Goal: Browse casually: Explore the website without a specific task or goal

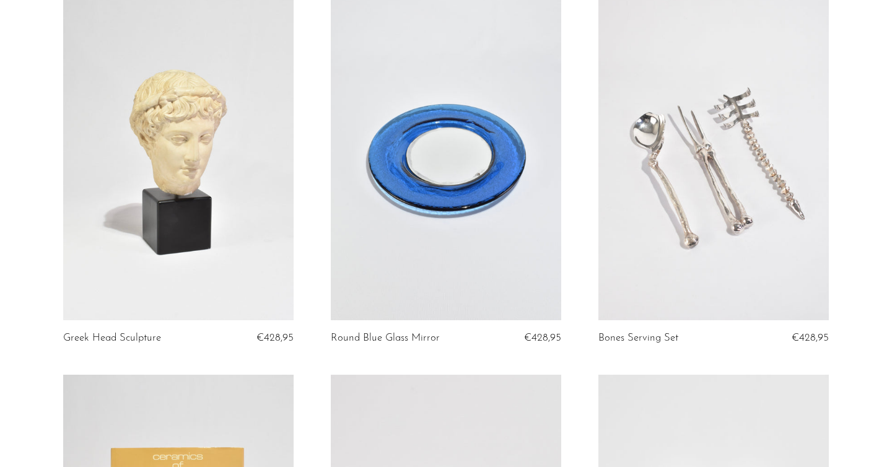
scroll to position [123, 0]
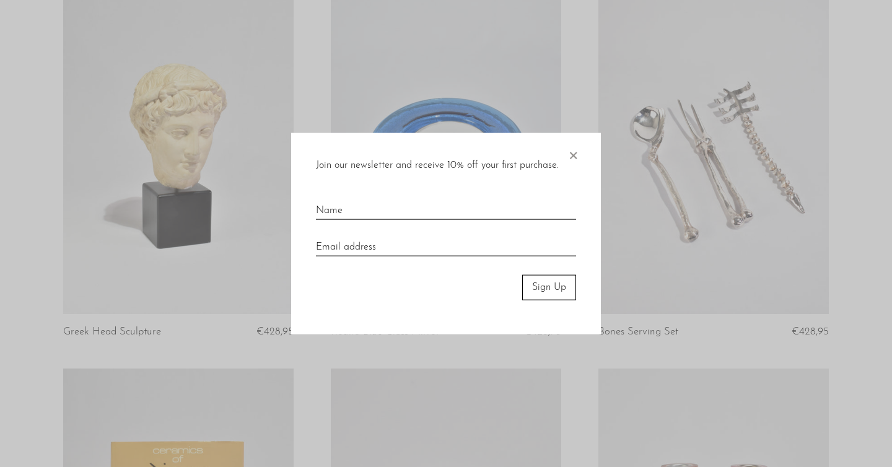
click at [632, 300] on div at bounding box center [446, 233] width 892 height 467
click at [575, 148] on span "×" at bounding box center [573, 153] width 12 height 40
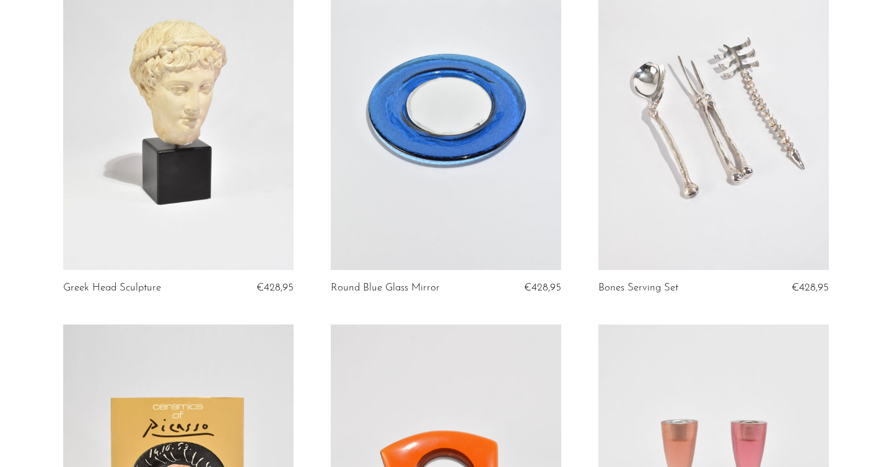
scroll to position [165, 0]
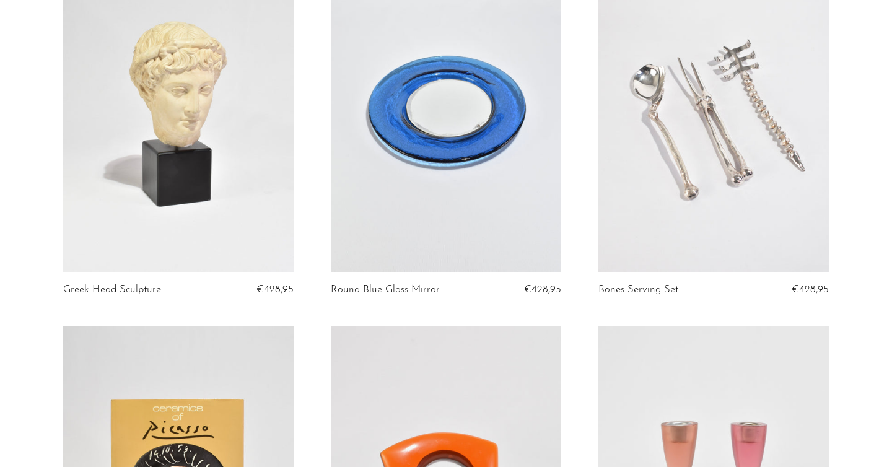
click at [669, 161] on link at bounding box center [713, 110] width 230 height 323
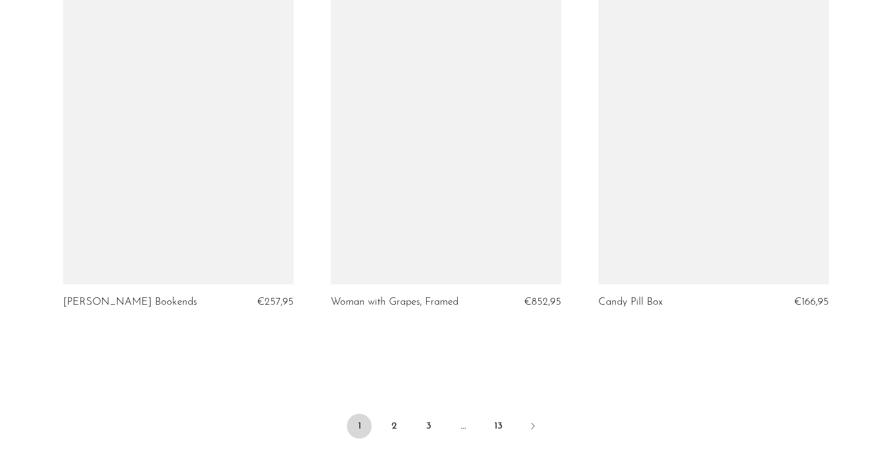
scroll to position [4400, 0]
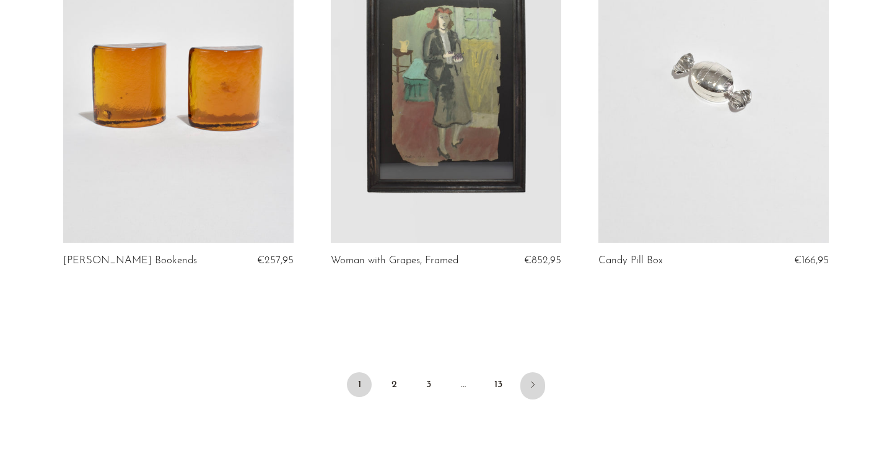
click at [534, 380] on icon "Next" at bounding box center [533, 385] width 10 height 10
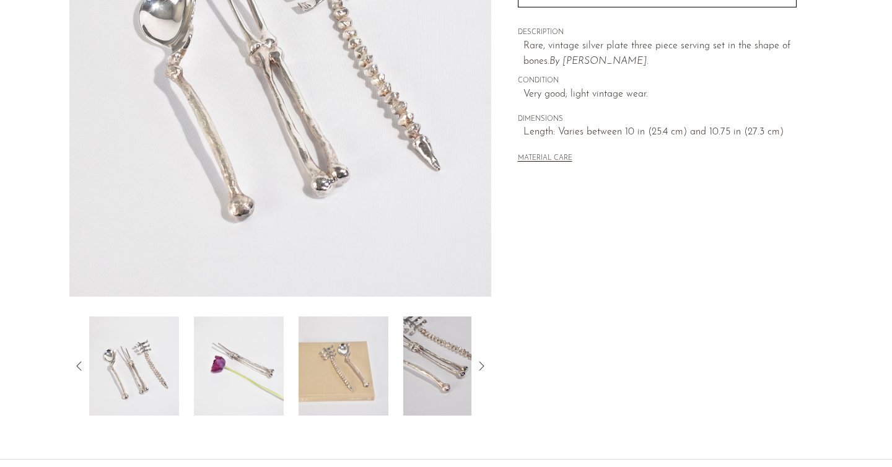
scroll to position [339, 0]
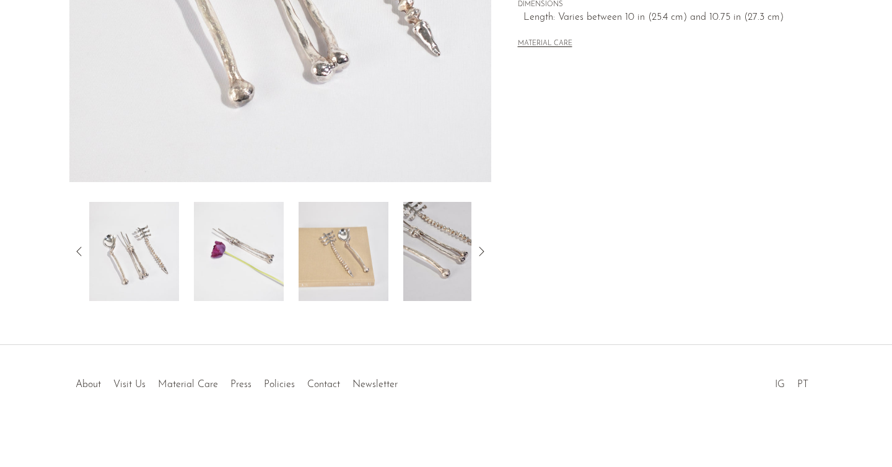
click at [234, 256] on img at bounding box center [239, 251] width 90 height 99
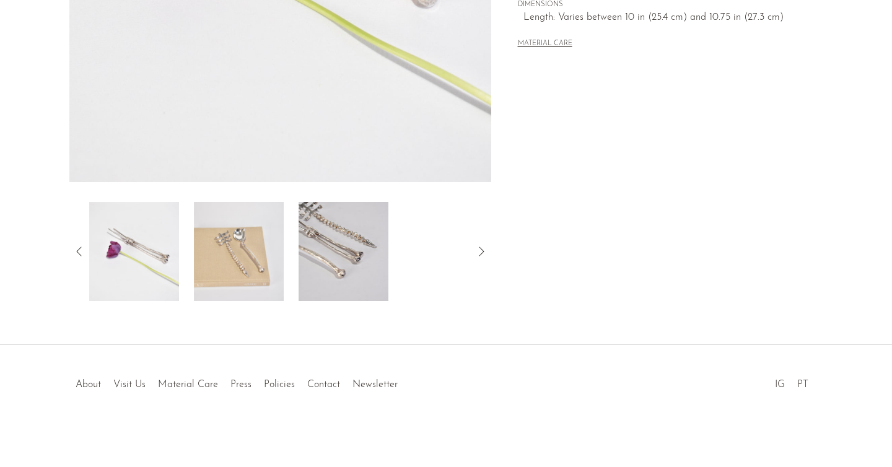
click at [289, 293] on div at bounding box center [280, 251] width 382 height 99
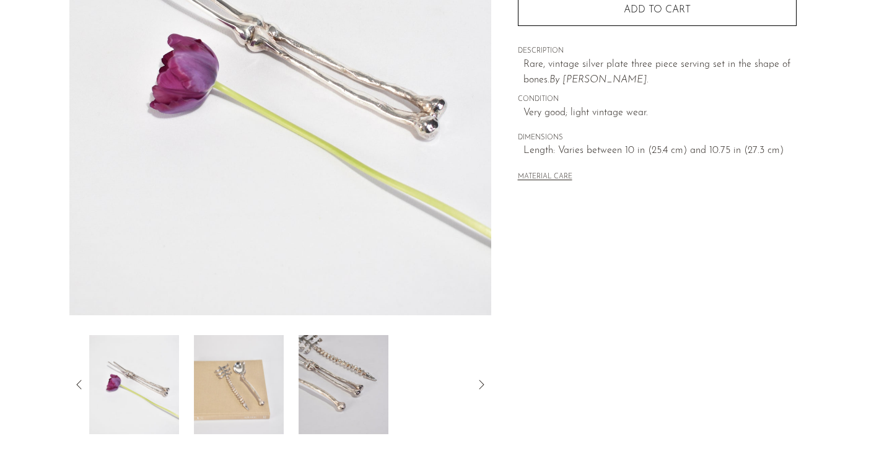
scroll to position [193, 0]
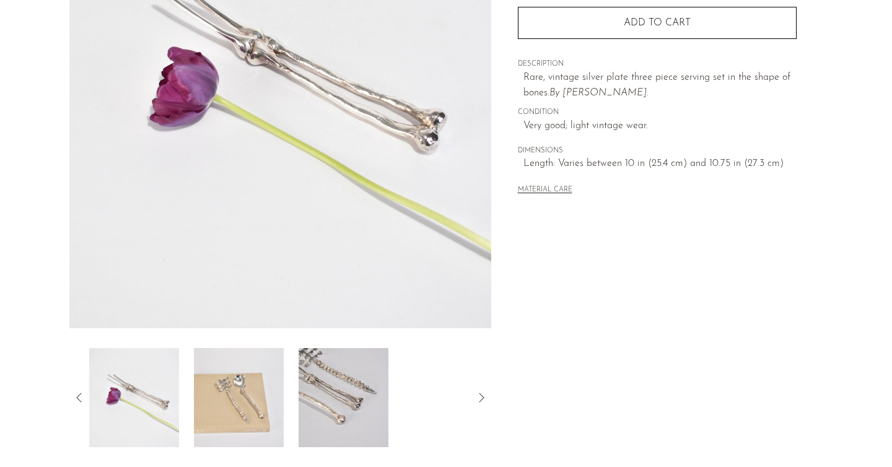
click at [236, 386] on img at bounding box center [239, 397] width 90 height 99
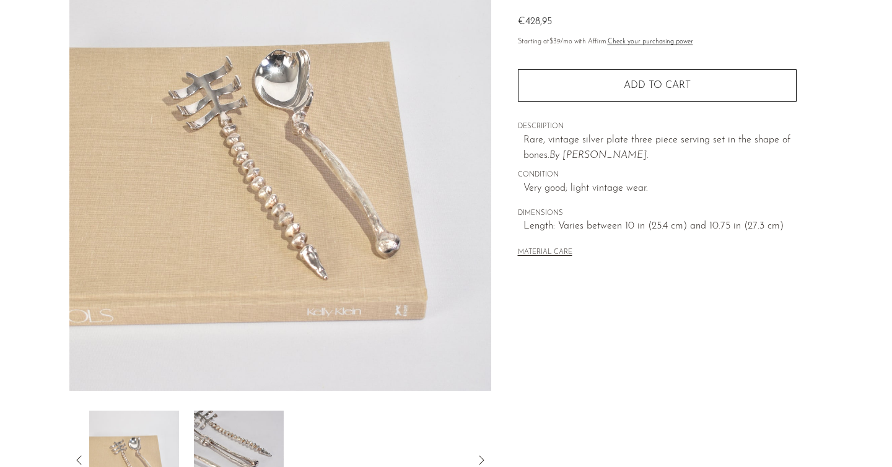
scroll to position [339, 0]
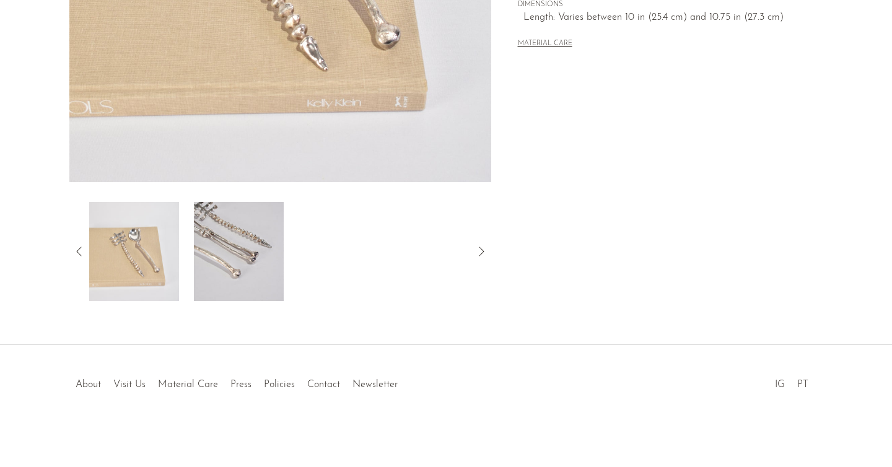
click at [72, 390] on li "About" at bounding box center [88, 385] width 38 height 16
click at [81, 383] on link "About" at bounding box center [88, 385] width 25 height 10
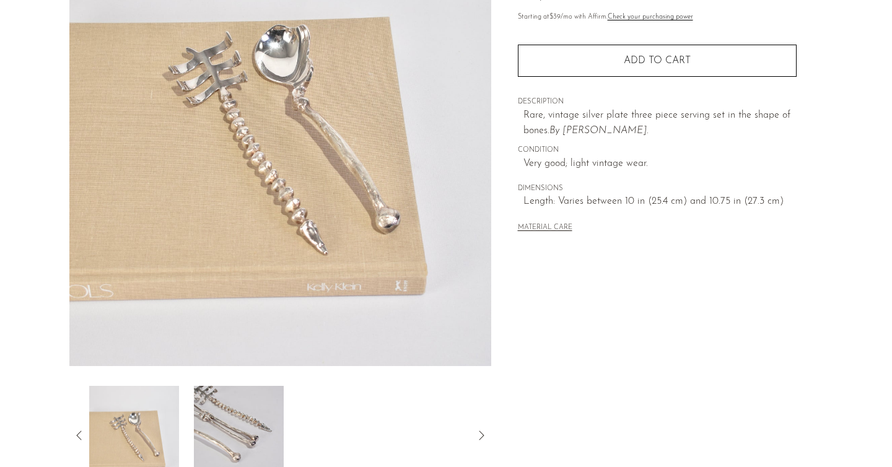
scroll to position [152, 0]
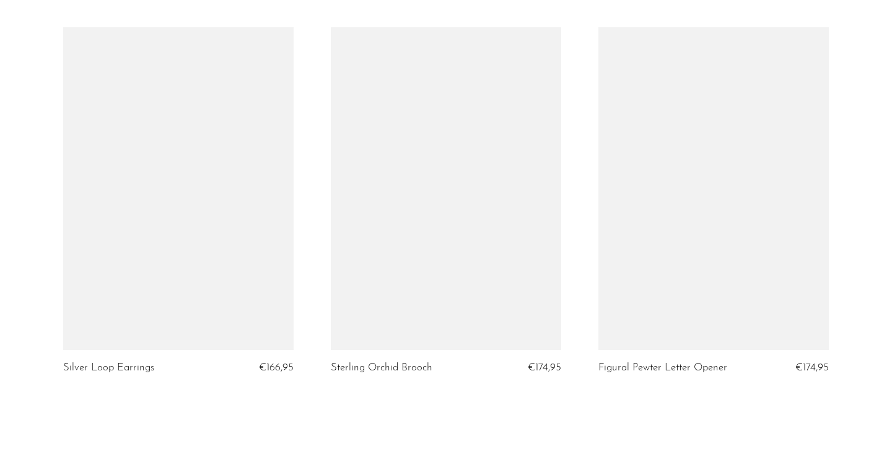
scroll to position [4485, 0]
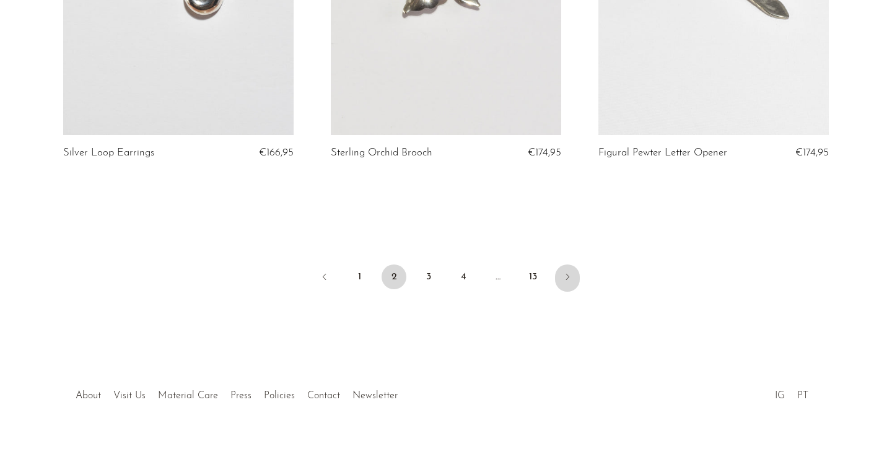
click at [573, 264] on link "Next" at bounding box center [567, 277] width 25 height 27
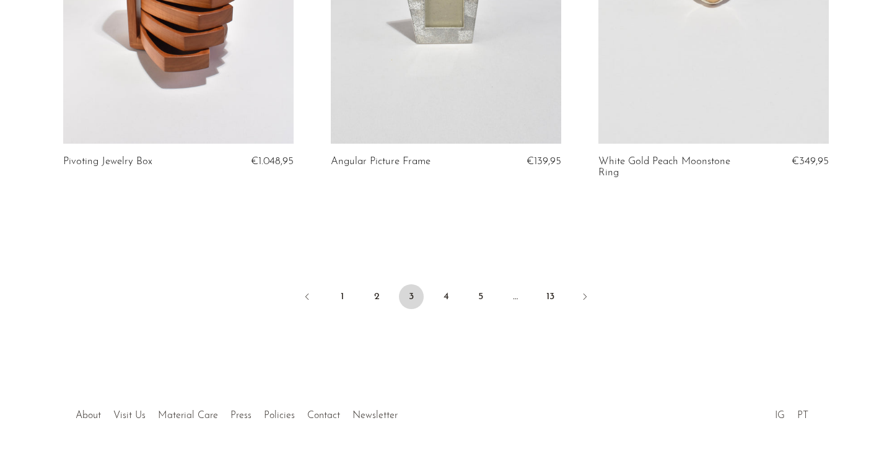
scroll to position [4506, 0]
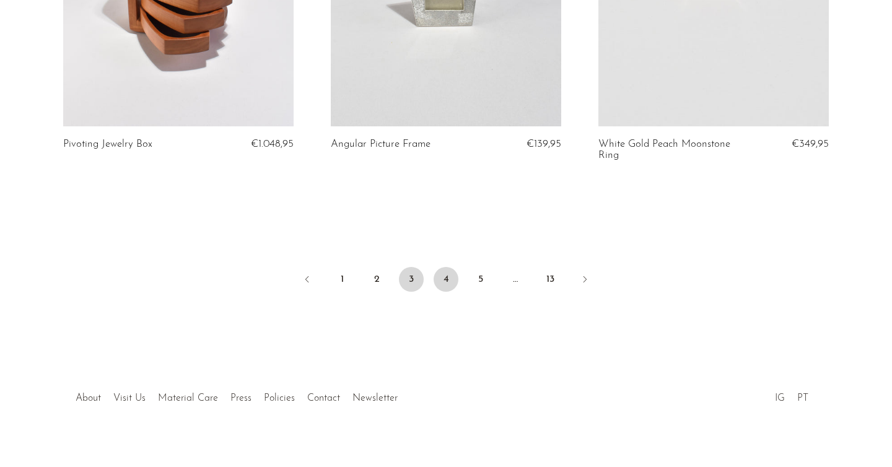
click at [443, 267] on link "4" at bounding box center [445, 279] width 25 height 25
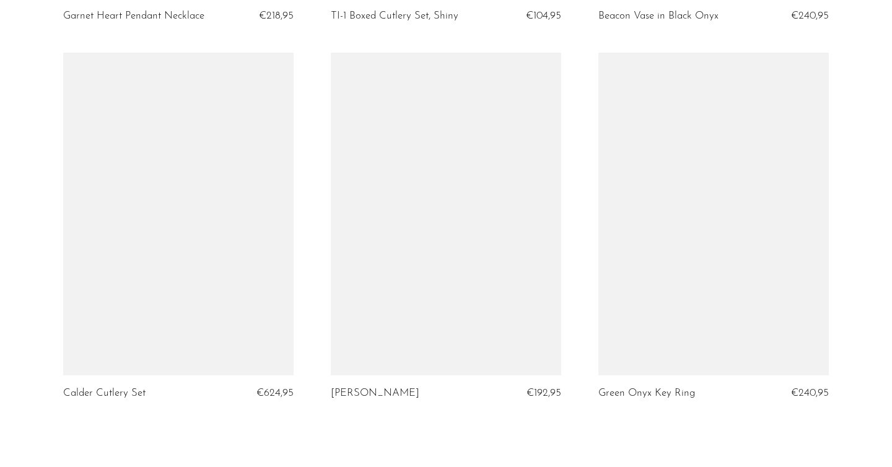
scroll to position [4519, 0]
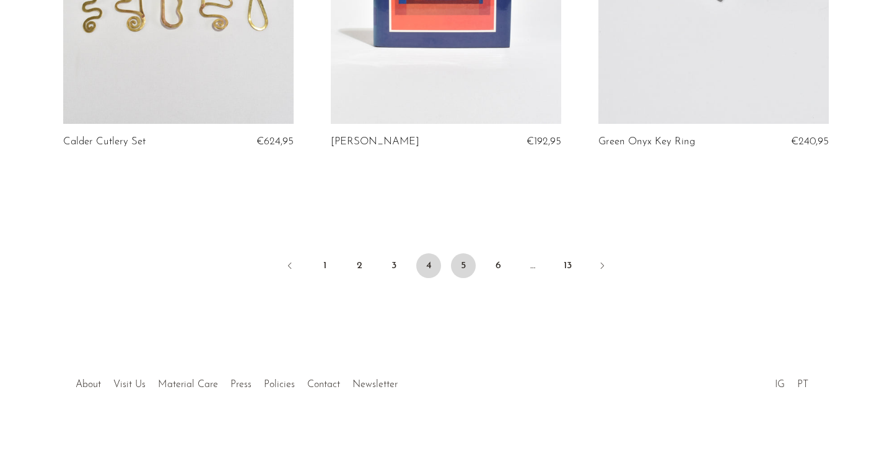
click at [464, 267] on link "5" at bounding box center [463, 265] width 25 height 25
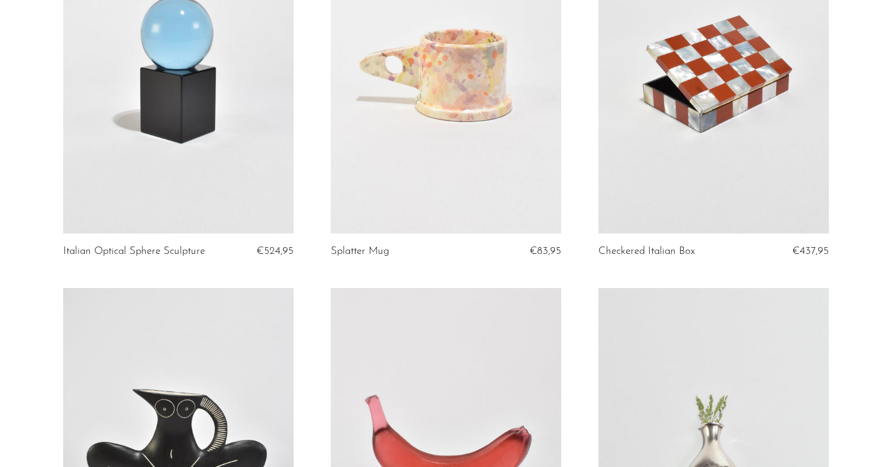
scroll to position [3976, 0]
click at [495, 106] on link at bounding box center [446, 71] width 230 height 323
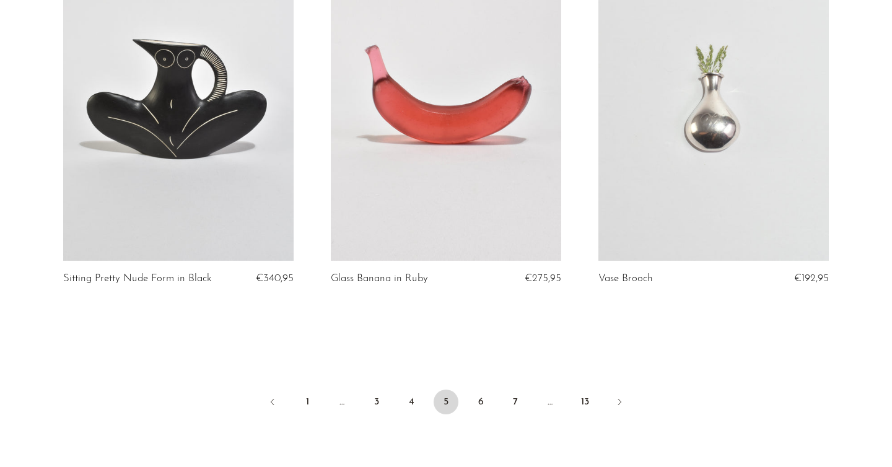
scroll to position [4348, 0]
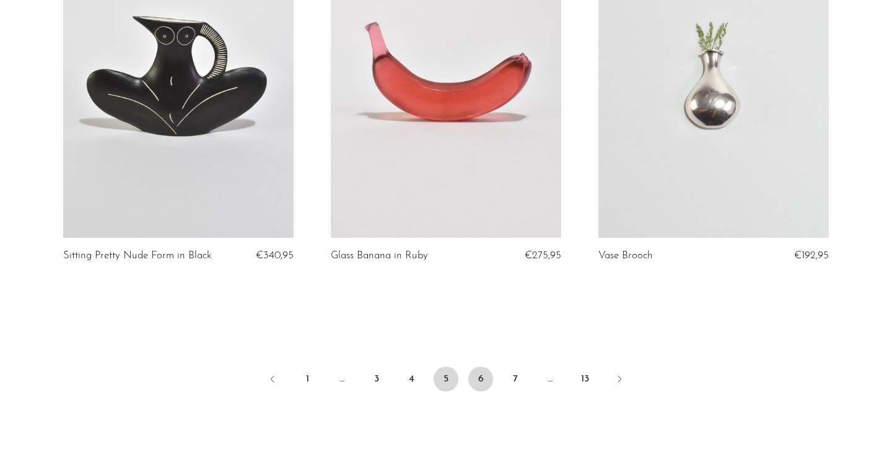
click at [485, 375] on link "6" at bounding box center [480, 379] width 25 height 25
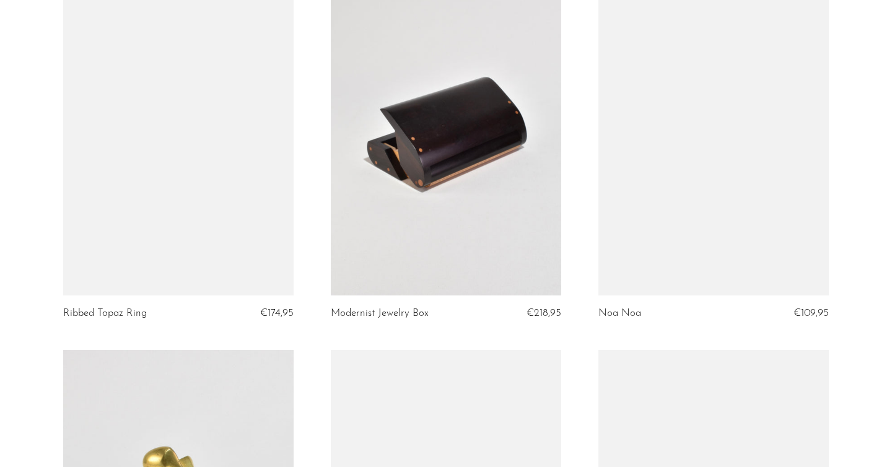
scroll to position [2027, 0]
